Goal: Task Accomplishment & Management: Manage account settings

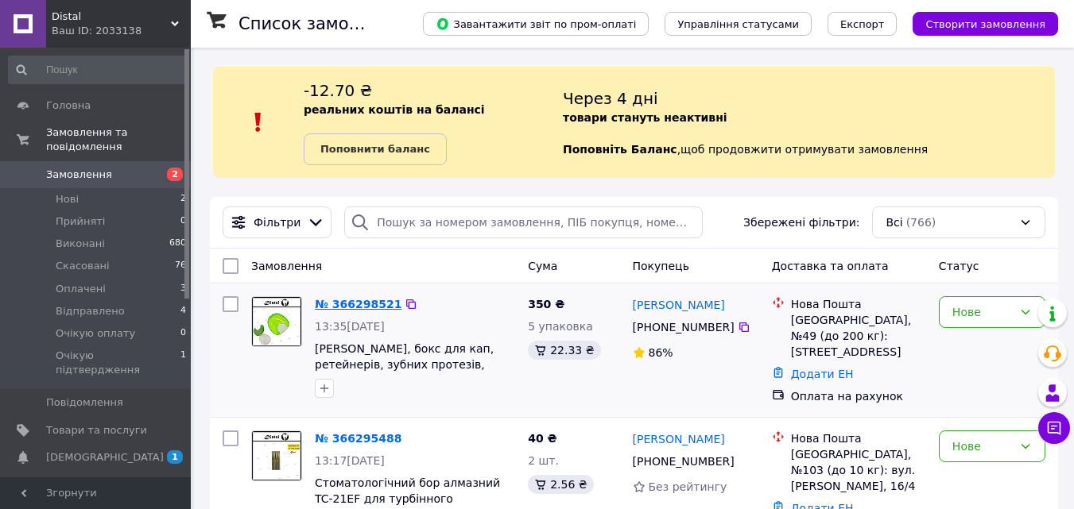
click at [359, 301] on link "№ 366298521" at bounding box center [358, 304] width 87 height 13
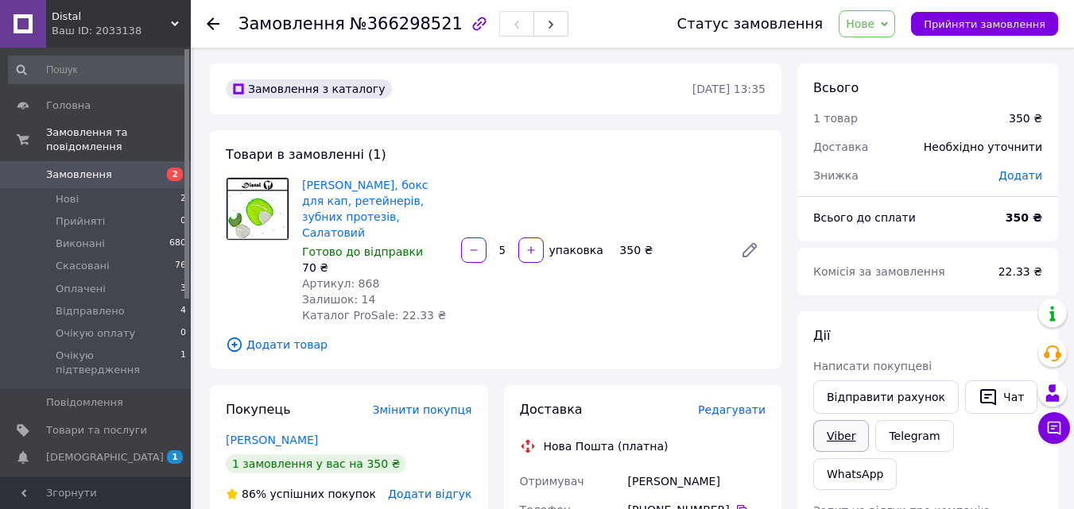
click at [834, 433] on link "Viber" at bounding box center [841, 436] width 56 height 32
click at [211, 28] on use at bounding box center [213, 23] width 13 height 13
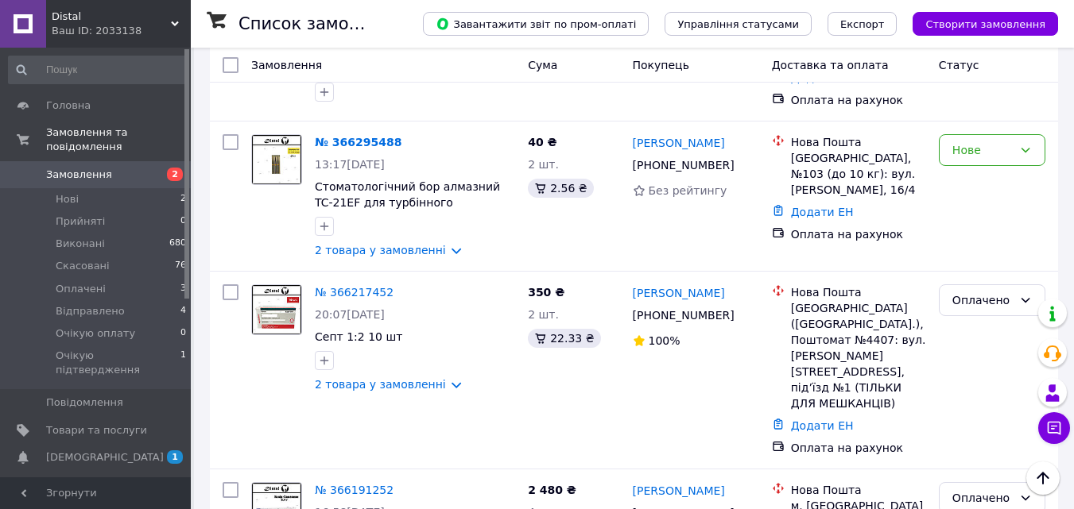
scroll to position [318, 0]
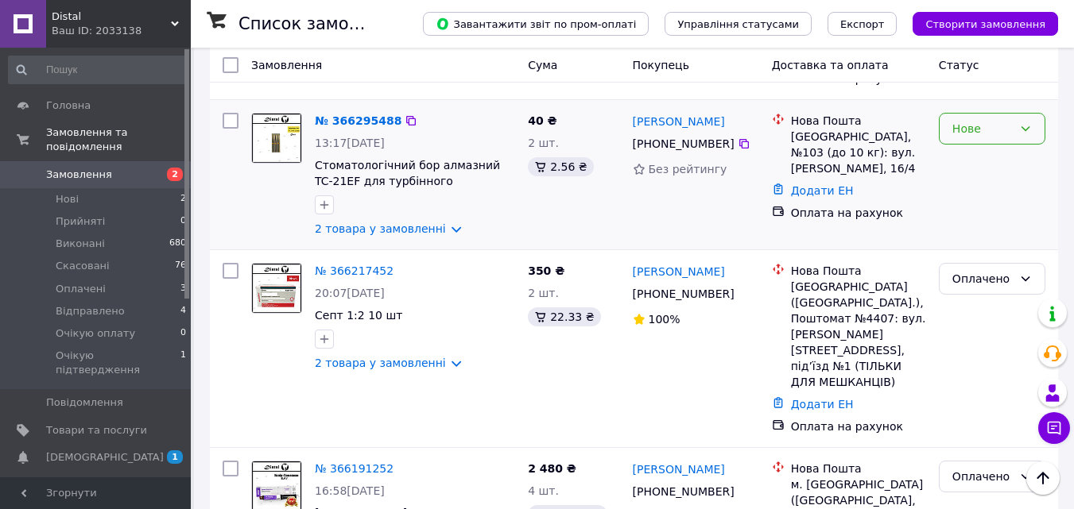
click at [1019, 122] on icon at bounding box center [1025, 128] width 13 height 13
click at [978, 238] on li "Оплачено" at bounding box center [991, 243] width 105 height 29
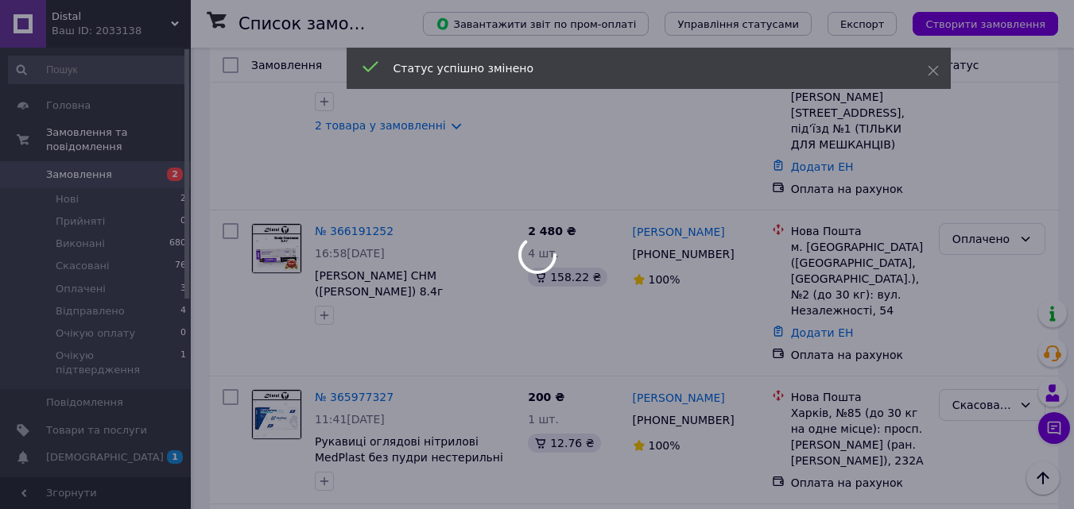
scroll to position [556, 0]
click at [934, 68] on icon at bounding box center [932, 70] width 11 height 11
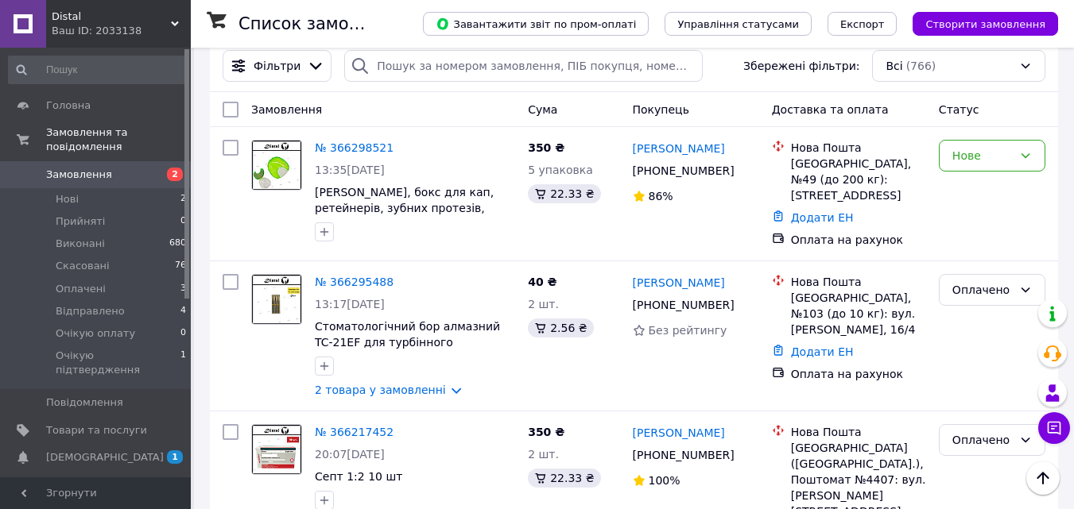
scroll to position [79, 0]
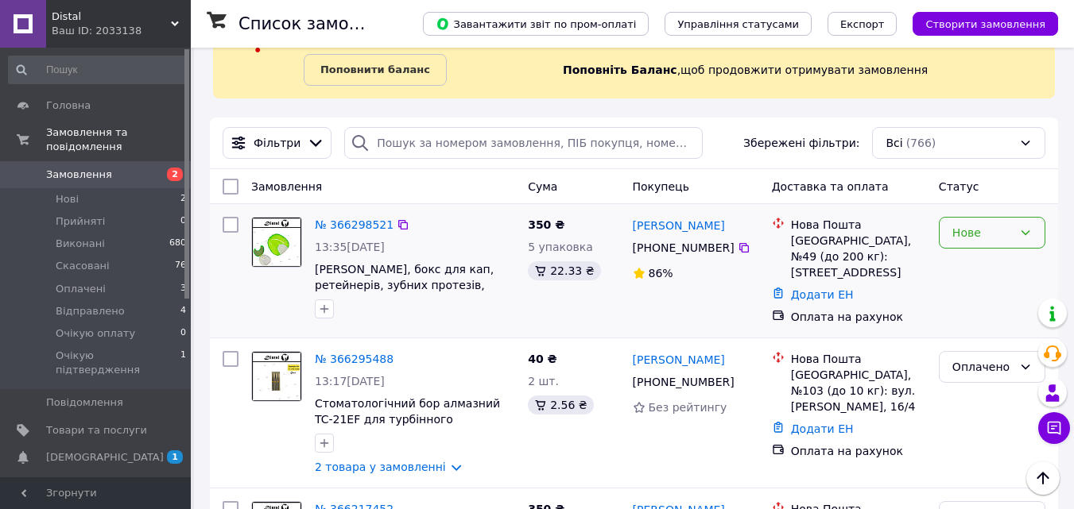
click at [979, 233] on div "Нове" at bounding box center [982, 232] width 60 height 17
click at [997, 363] on li "Очікую підтвердження" at bounding box center [991, 392] width 105 height 60
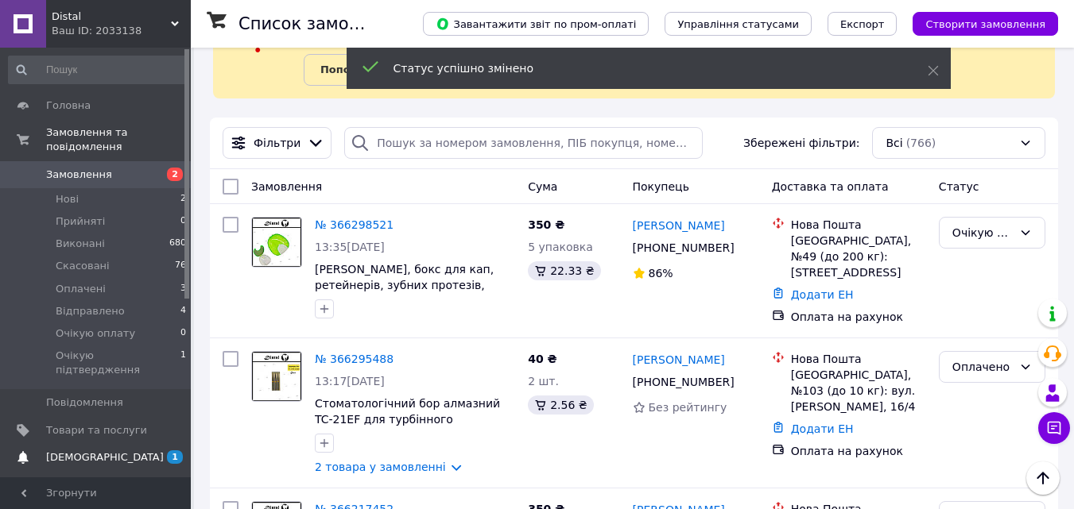
click at [75, 451] on span "[DEMOGRAPHIC_DATA]" at bounding box center [105, 458] width 118 height 14
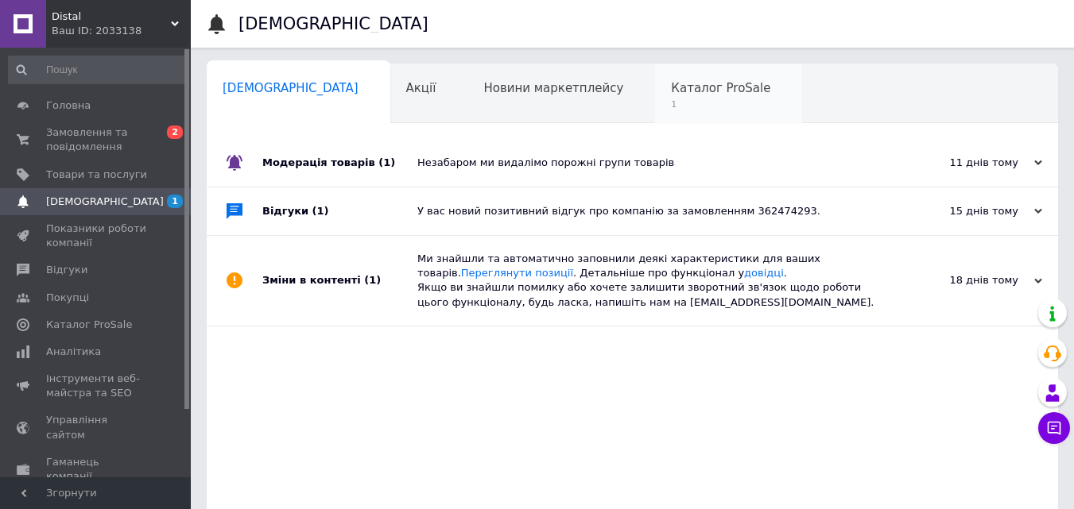
click at [671, 93] on span "Каталог ProSale" at bounding box center [720, 88] width 99 height 14
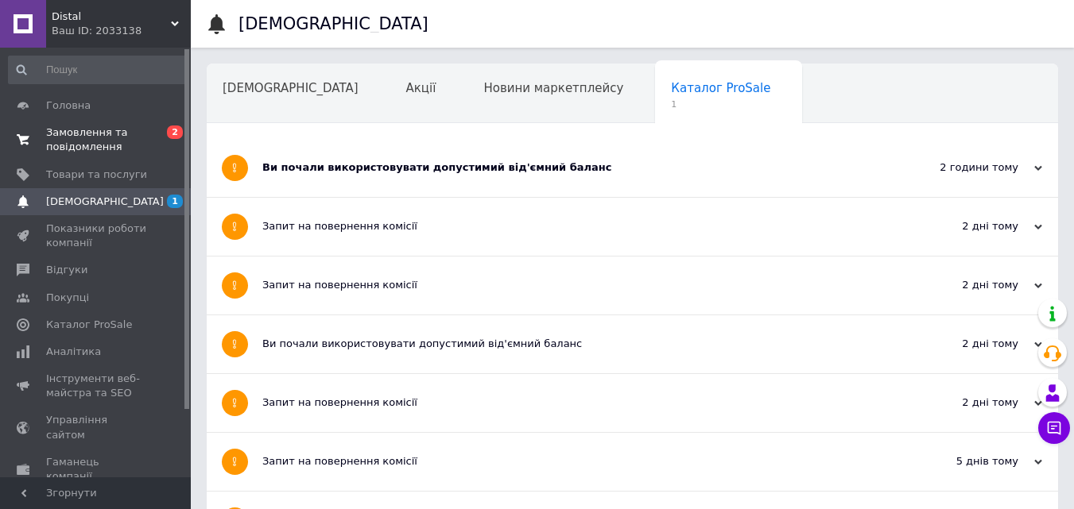
click at [74, 144] on span "Замовлення та повідомлення" at bounding box center [96, 140] width 101 height 29
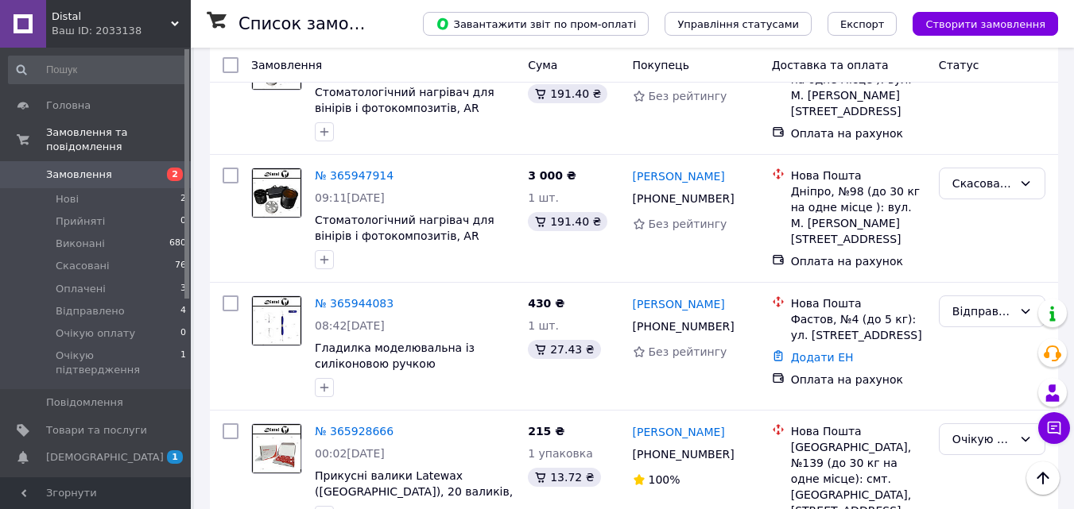
scroll to position [1192, 0]
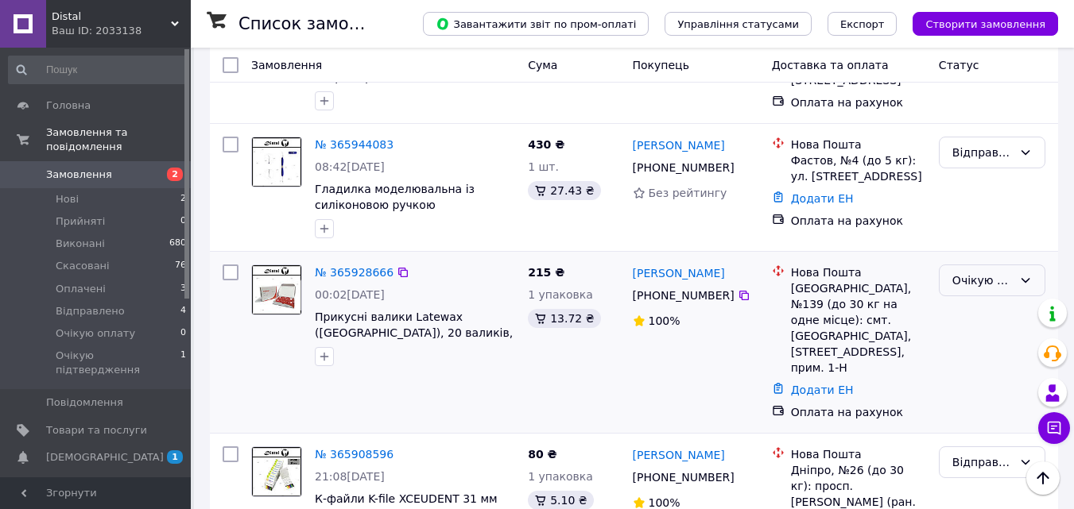
click at [971, 272] on div "Очікую підтвердження" at bounding box center [982, 280] width 60 height 17
click at [1047, 150] on div "Відправлено" at bounding box center [991, 187] width 119 height 114
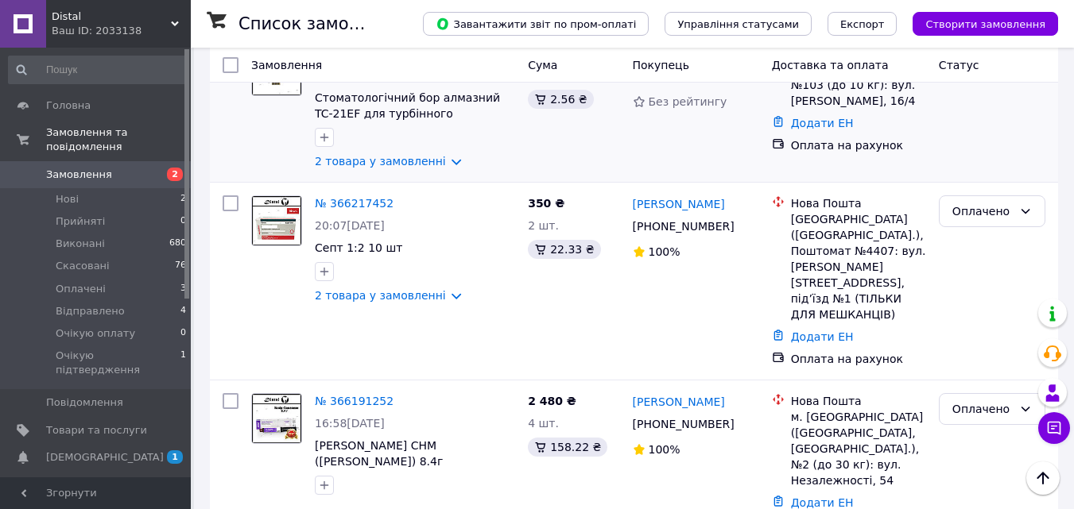
scroll to position [397, 0]
